Goal: Task Accomplishment & Management: Use online tool/utility

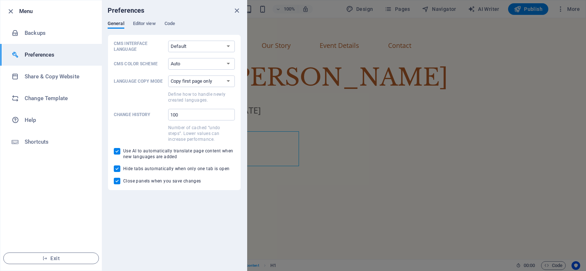
click at [144, 20] on div "Preferences" at bounding box center [174, 10] width 145 height 20
click at [143, 24] on span "Editor view" at bounding box center [144, 24] width 23 height 10
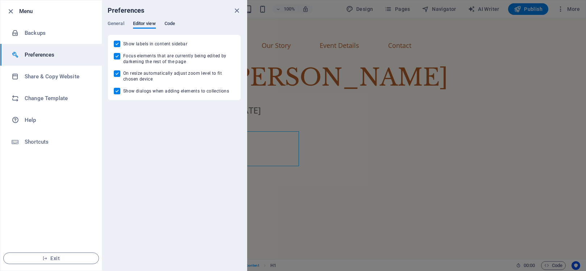
click at [171, 25] on span "Code" at bounding box center [169, 24] width 11 height 10
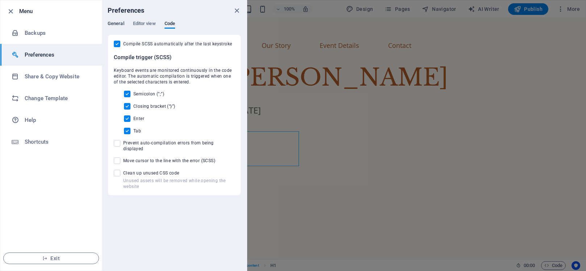
click at [116, 27] on span "General" at bounding box center [116, 24] width 17 height 10
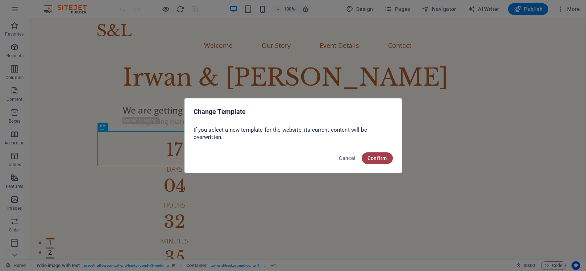
click at [379, 163] on button "Confirm" at bounding box center [376, 158] width 31 height 12
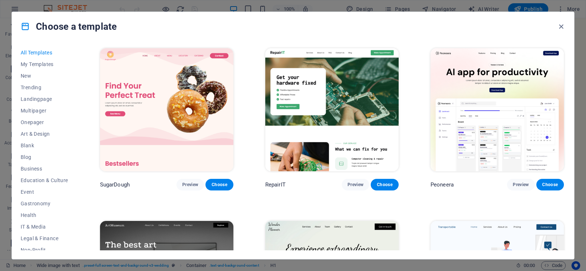
click at [43, 62] on span "My Templates" at bounding box center [44, 64] width 47 height 6
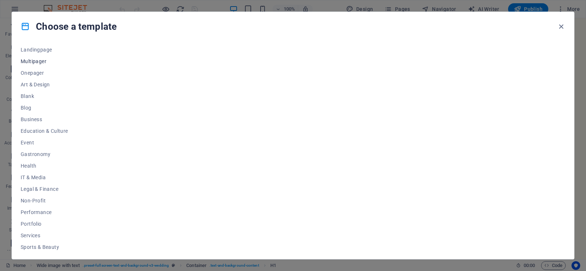
scroll to position [87, 0]
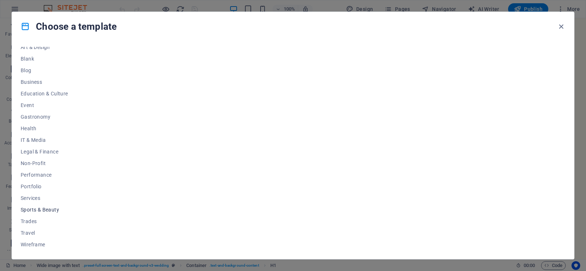
click at [34, 209] on span "Sports & Beauty" at bounding box center [44, 209] width 47 height 6
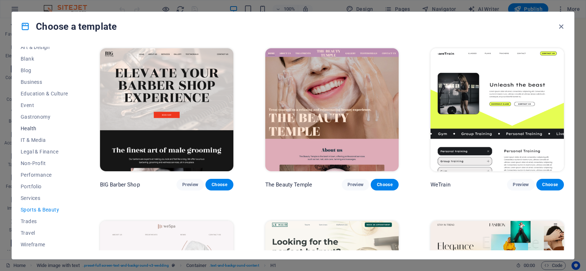
click at [42, 130] on span "Health" at bounding box center [44, 128] width 47 height 6
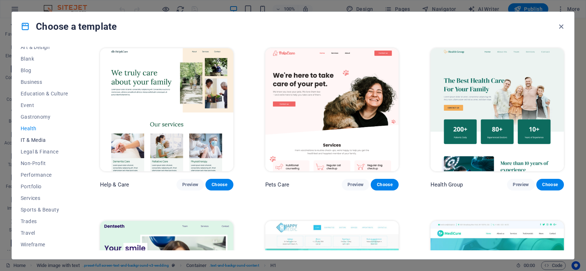
click at [38, 140] on span "IT & Media" at bounding box center [44, 140] width 47 height 6
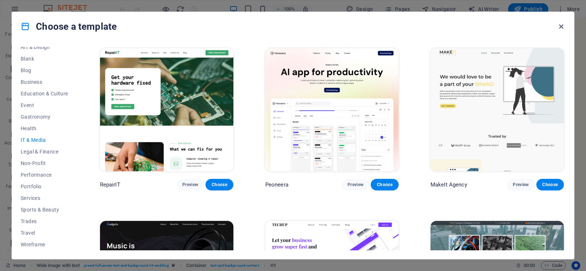
click at [561, 30] on icon "button" at bounding box center [561, 26] width 8 height 8
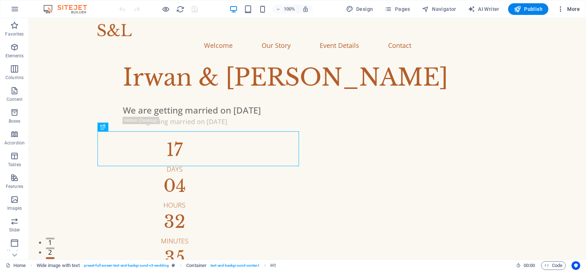
click at [0, 0] on button "More" at bounding box center [0, 0] width 0 height 0
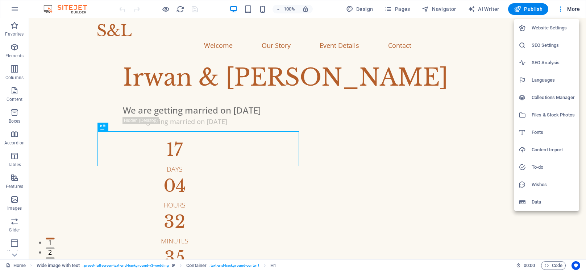
click at [554, 268] on div at bounding box center [293, 135] width 586 height 271
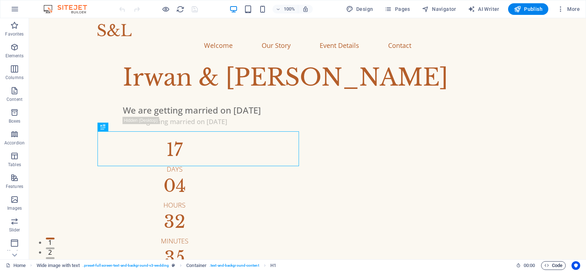
click at [553, 264] on span "Code" at bounding box center [553, 265] width 18 height 9
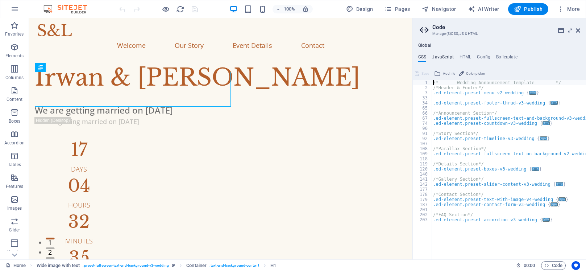
click at [442, 58] on h4 "JavaScript" at bounding box center [442, 58] width 21 height 8
type textarea "/* JS for preset "Menu V2" */"
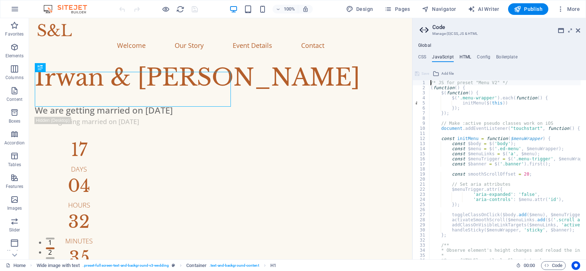
click at [463, 58] on h4 "HTML" at bounding box center [465, 58] width 12 height 8
type textarea "<a href="#main-content" class="wv-link-content button">Skip to main content</a>"
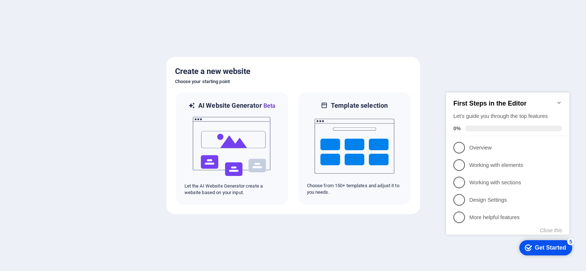
click at [558, 100] on icon "Minimize checklist" at bounding box center [559, 103] width 6 height 6
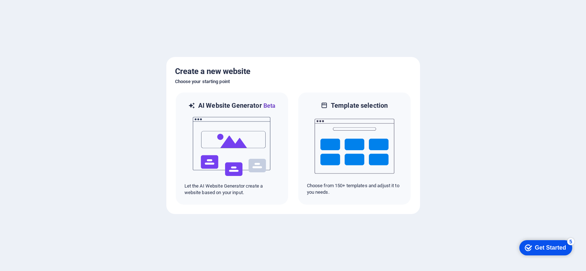
click at [572, 255] on div "checkmark Get Started 5" at bounding box center [545, 247] width 53 height 15
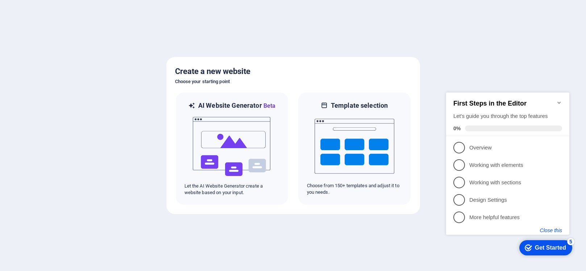
click at [552, 229] on button "Close this" at bounding box center [551, 230] width 22 height 6
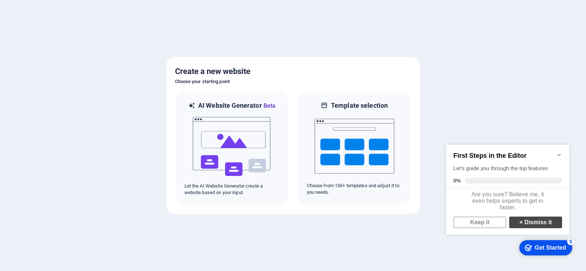
click at [541, 227] on link "× Dismiss it" at bounding box center [535, 222] width 53 height 12
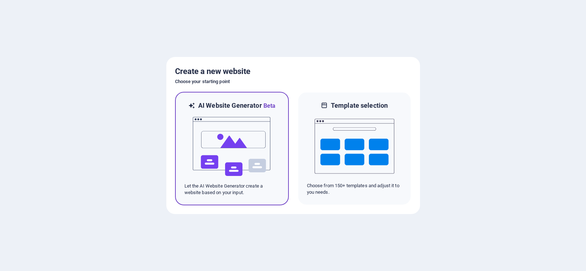
click at [261, 163] on img at bounding box center [232, 146] width 80 height 72
